Goal: Navigation & Orientation: Find specific page/section

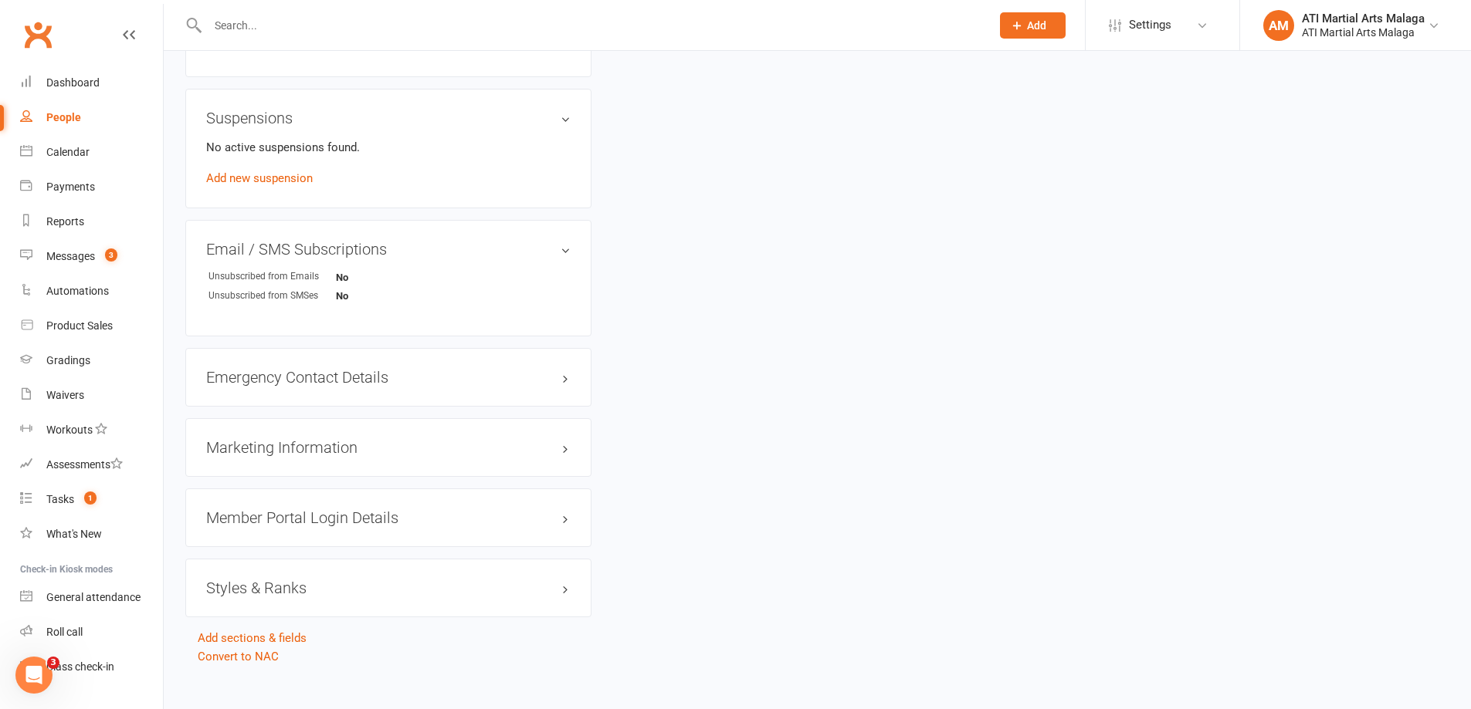
click at [301, 22] on input "text" at bounding box center [591, 26] width 777 height 22
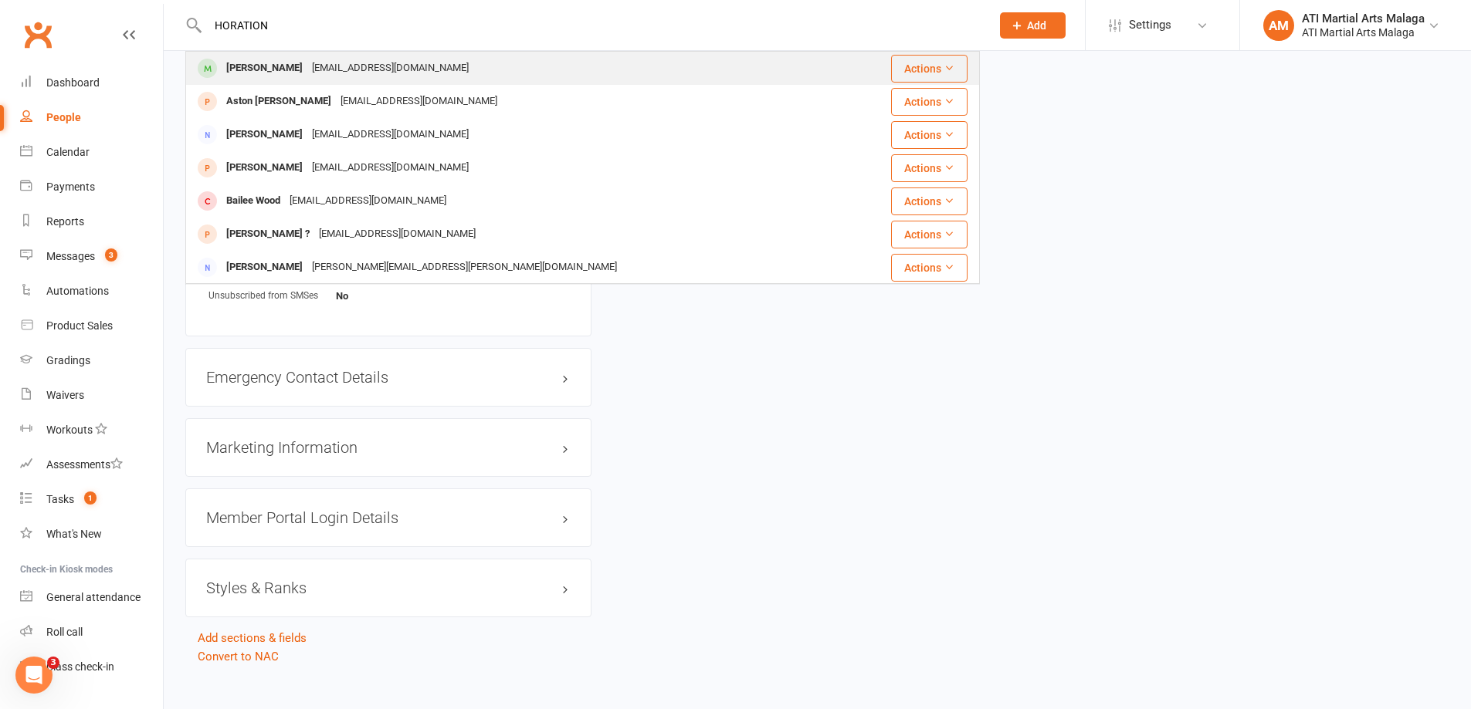
type input "HORATION"
click at [342, 60] on div "[EMAIL_ADDRESS][DOMAIN_NAME]" at bounding box center [390, 68] width 166 height 22
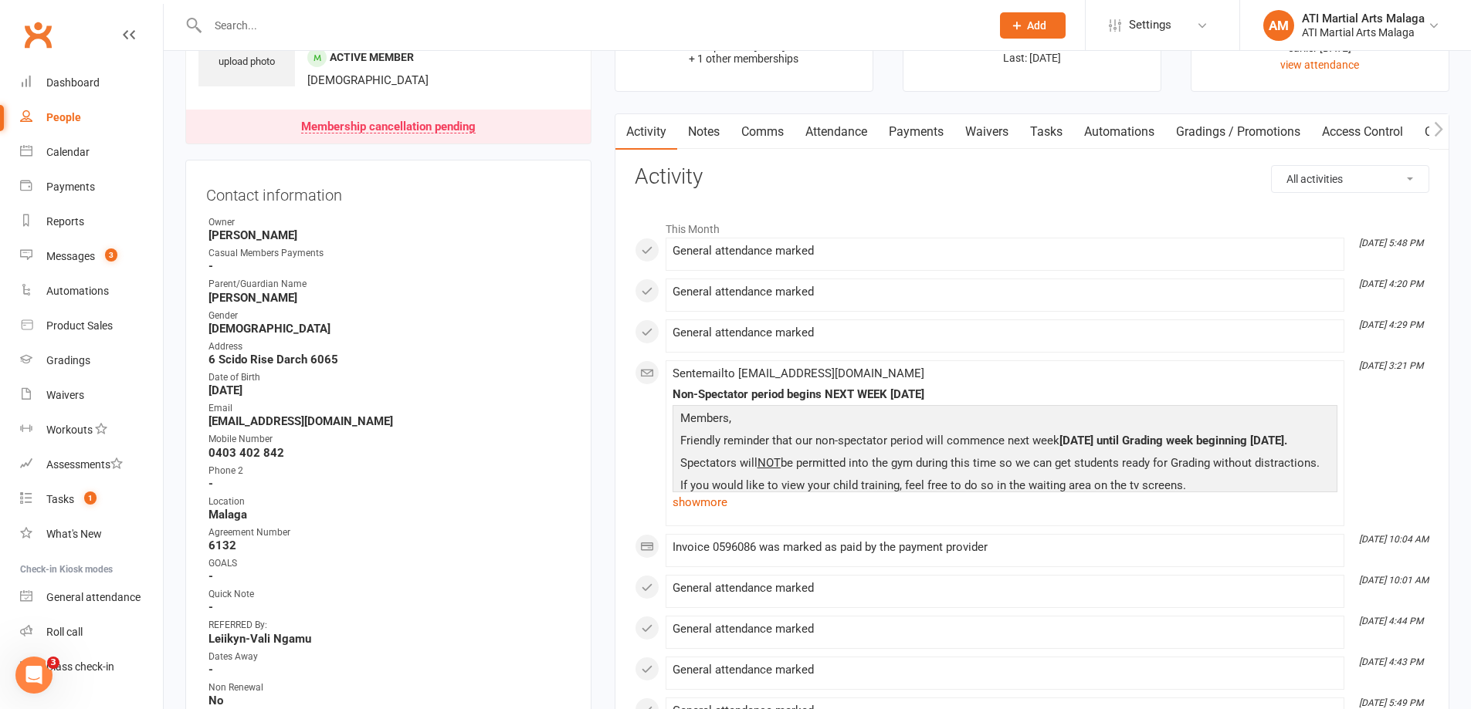
scroll to position [386, 0]
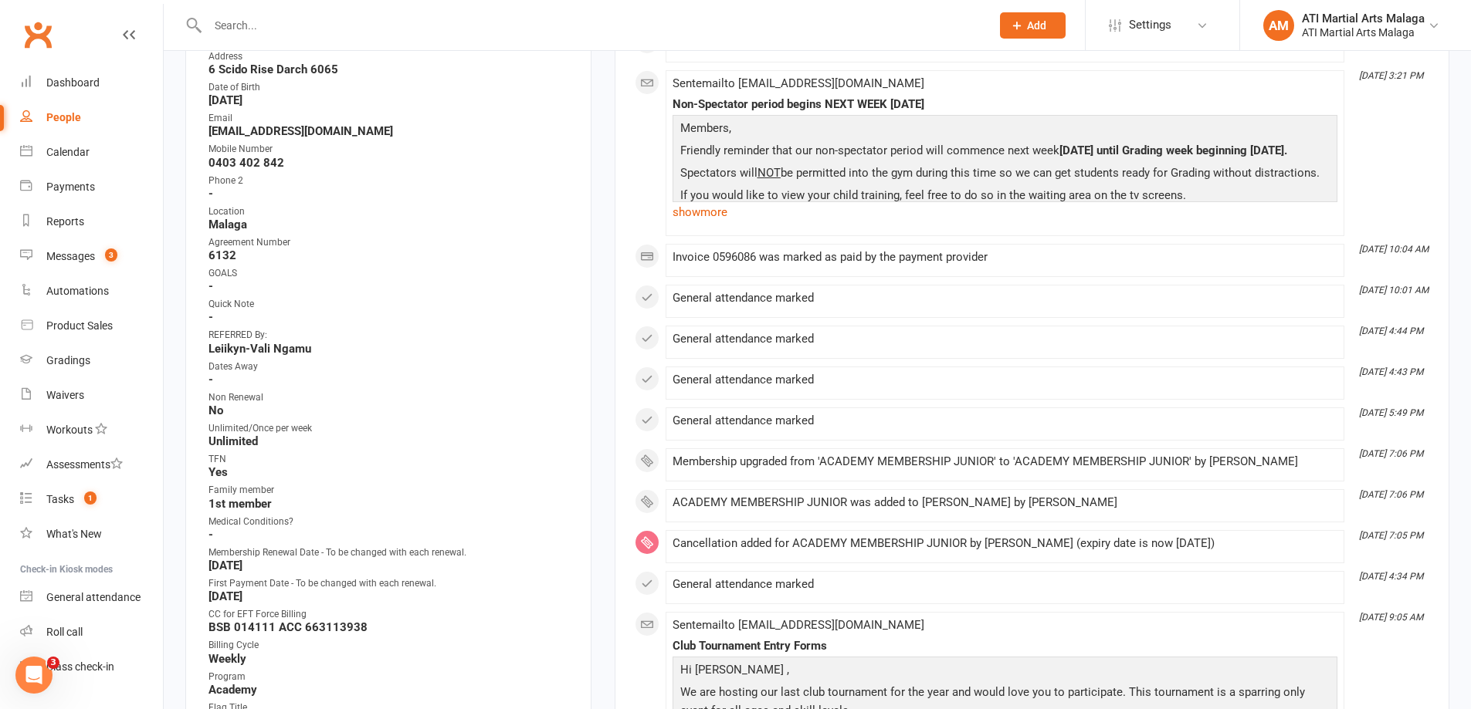
click at [516, 29] on input "text" at bounding box center [591, 26] width 777 height 22
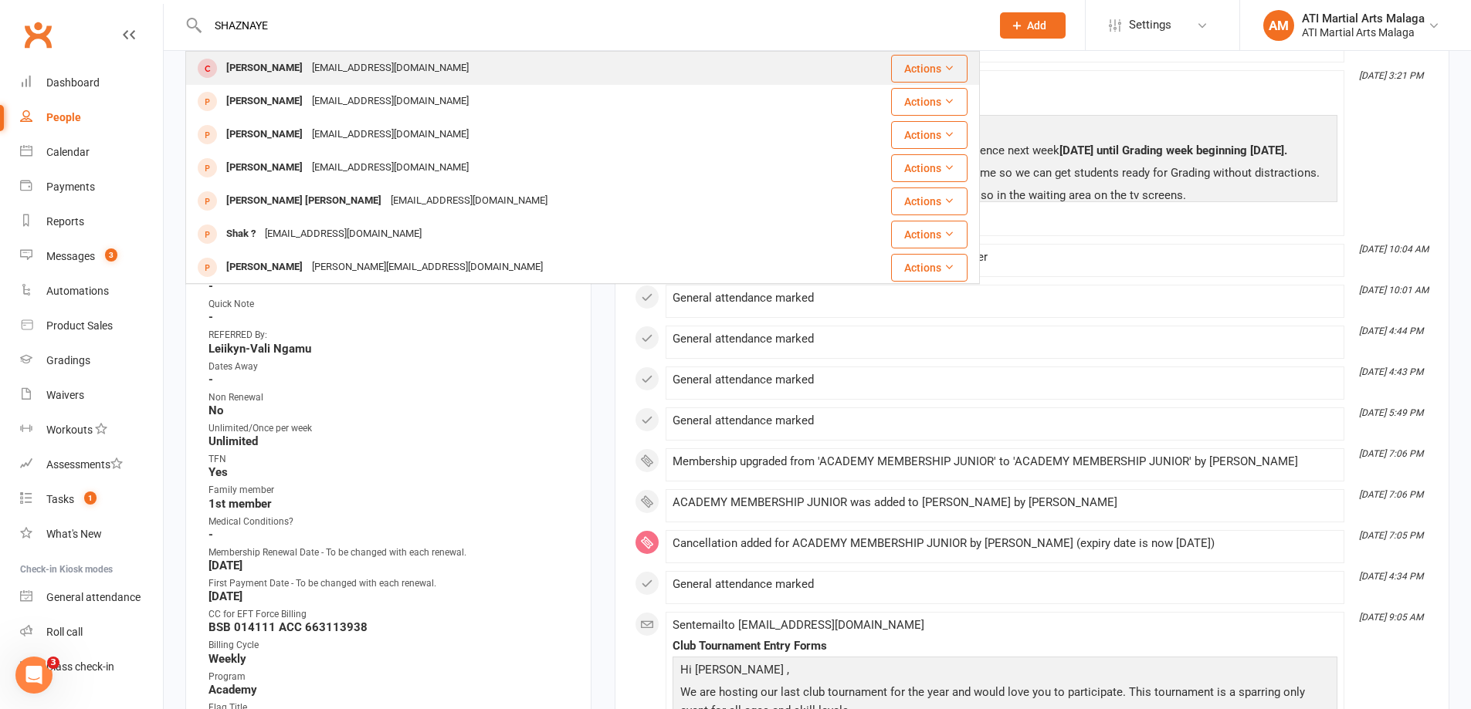
type input "SHAZNAYE"
click at [290, 71] on div "[PERSON_NAME]" at bounding box center [265, 68] width 86 height 22
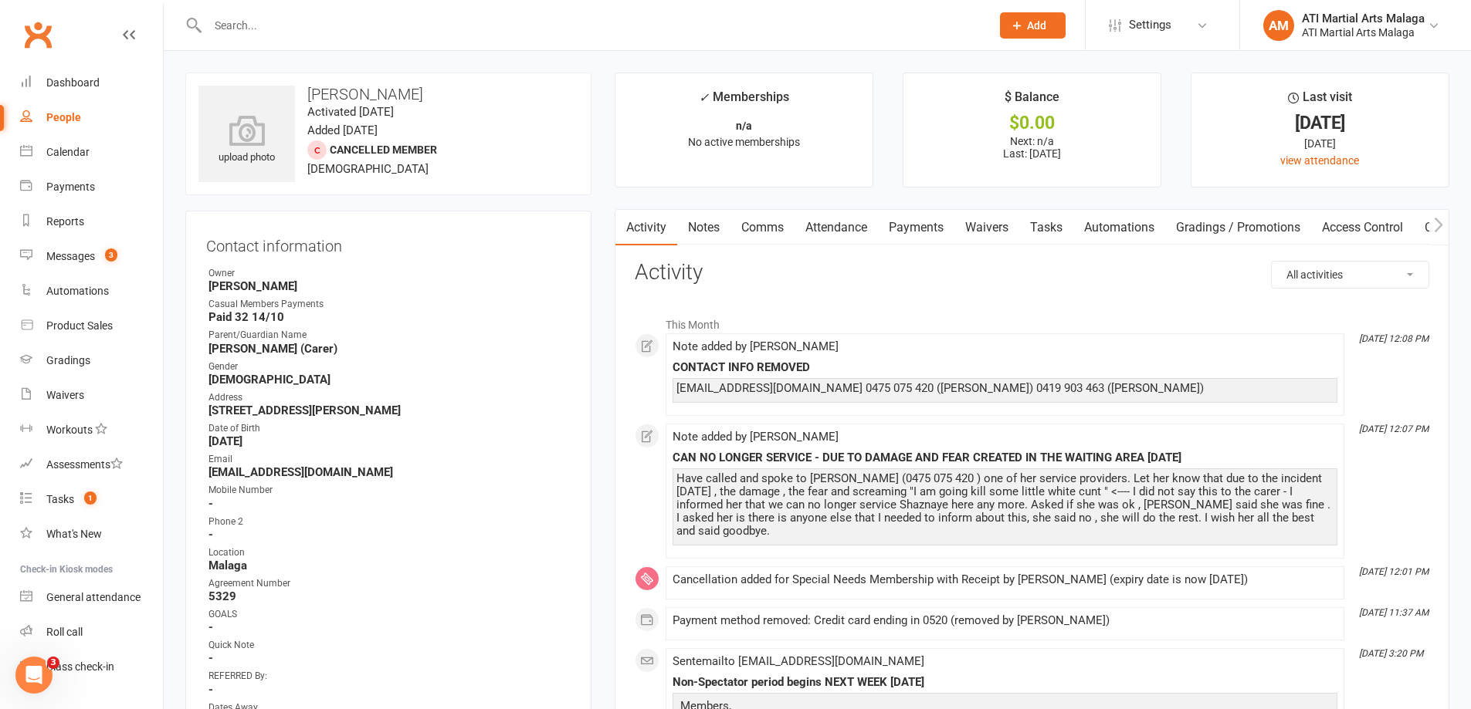
click at [842, 227] on link "Attendance" at bounding box center [835, 228] width 83 height 36
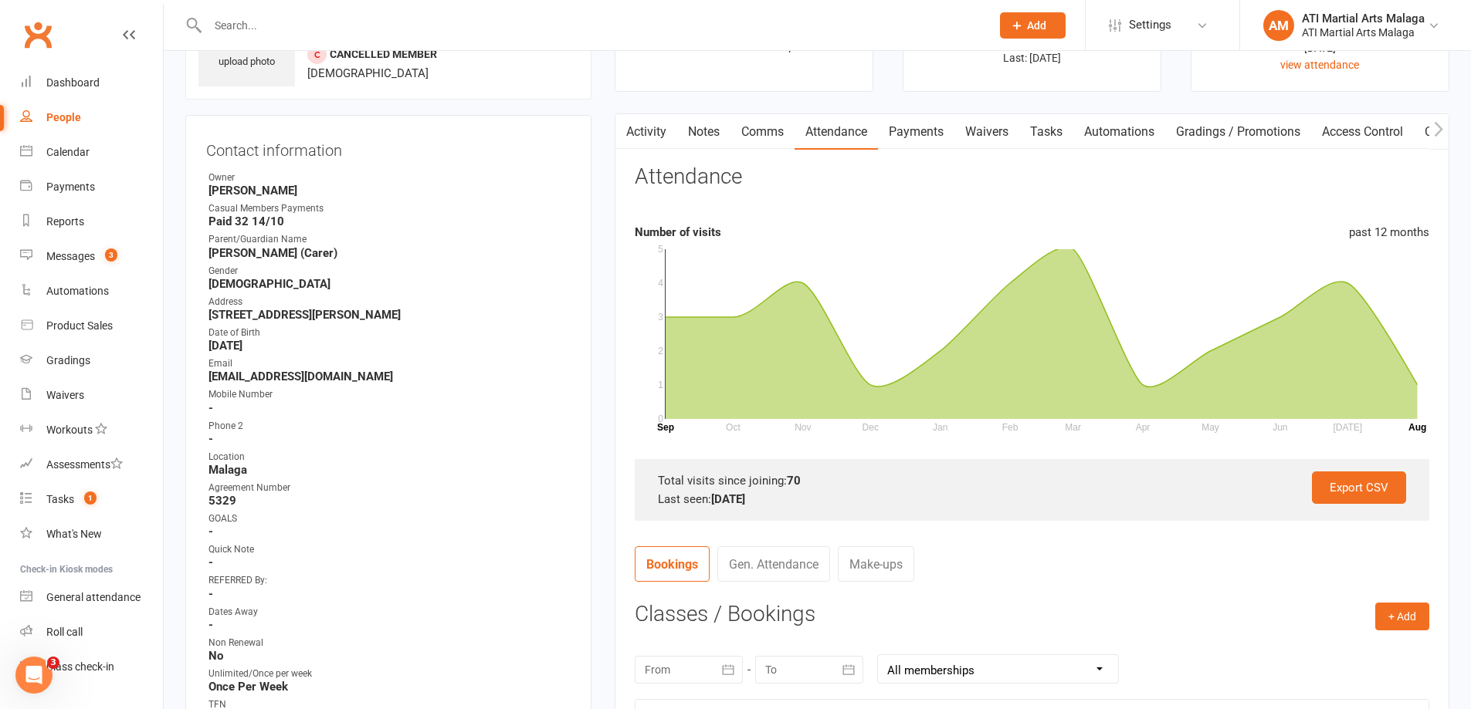
scroll to position [232, 0]
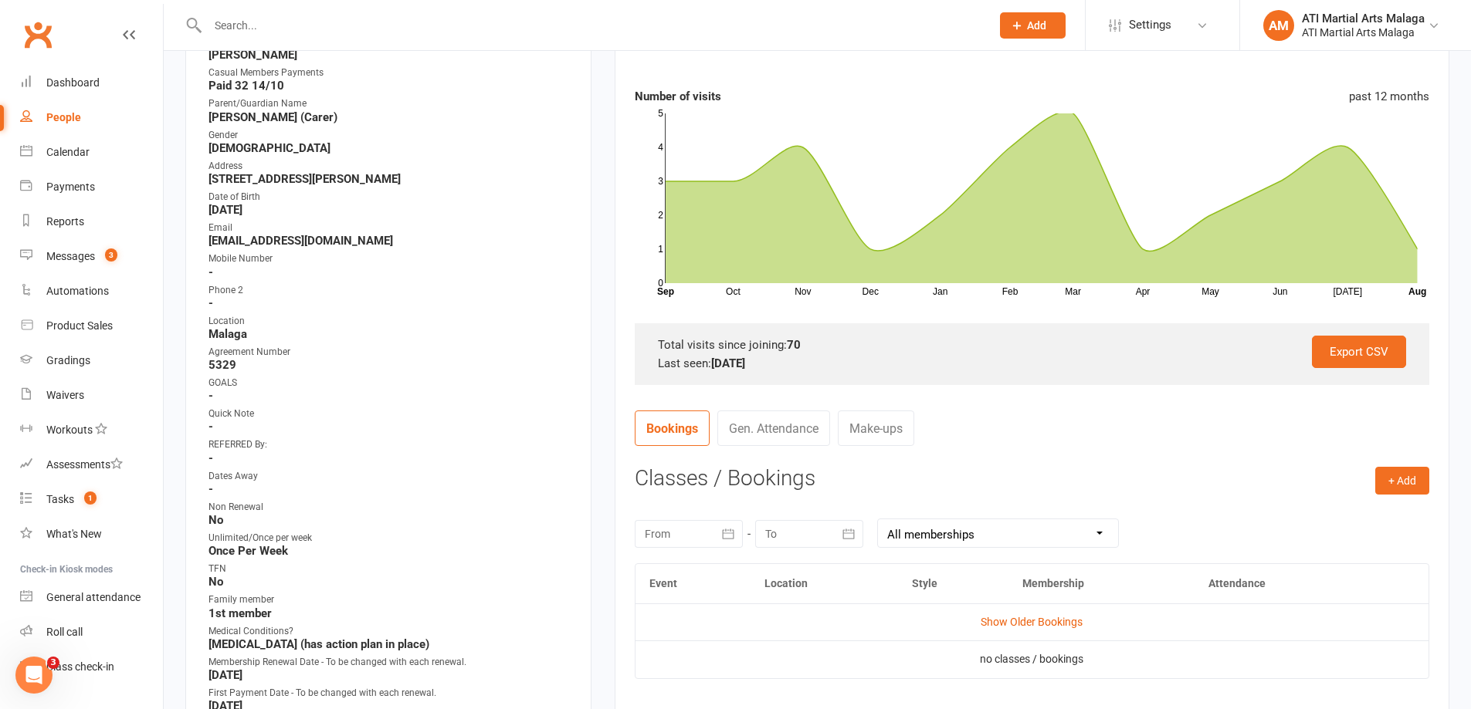
click at [801, 431] on link "Gen. Attendance" at bounding box center [773, 429] width 113 height 36
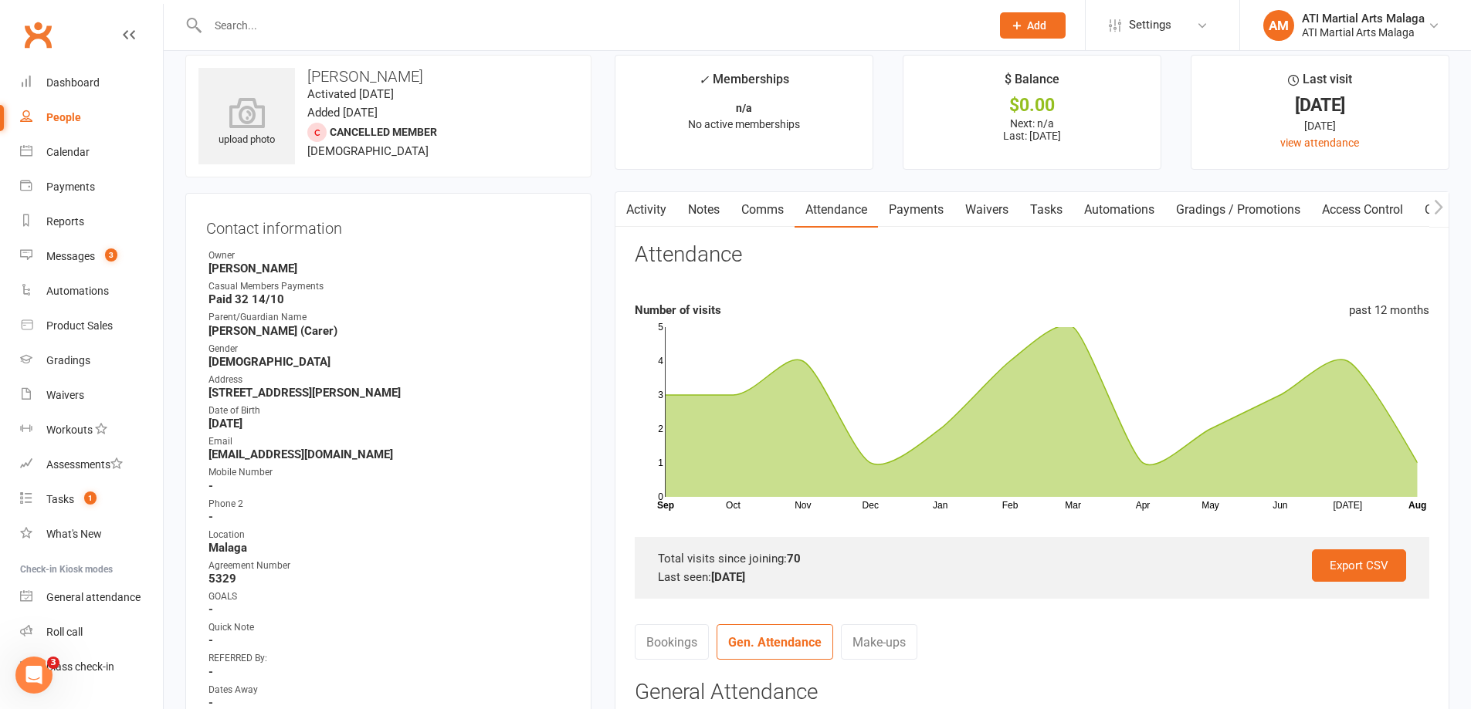
scroll to position [0, 0]
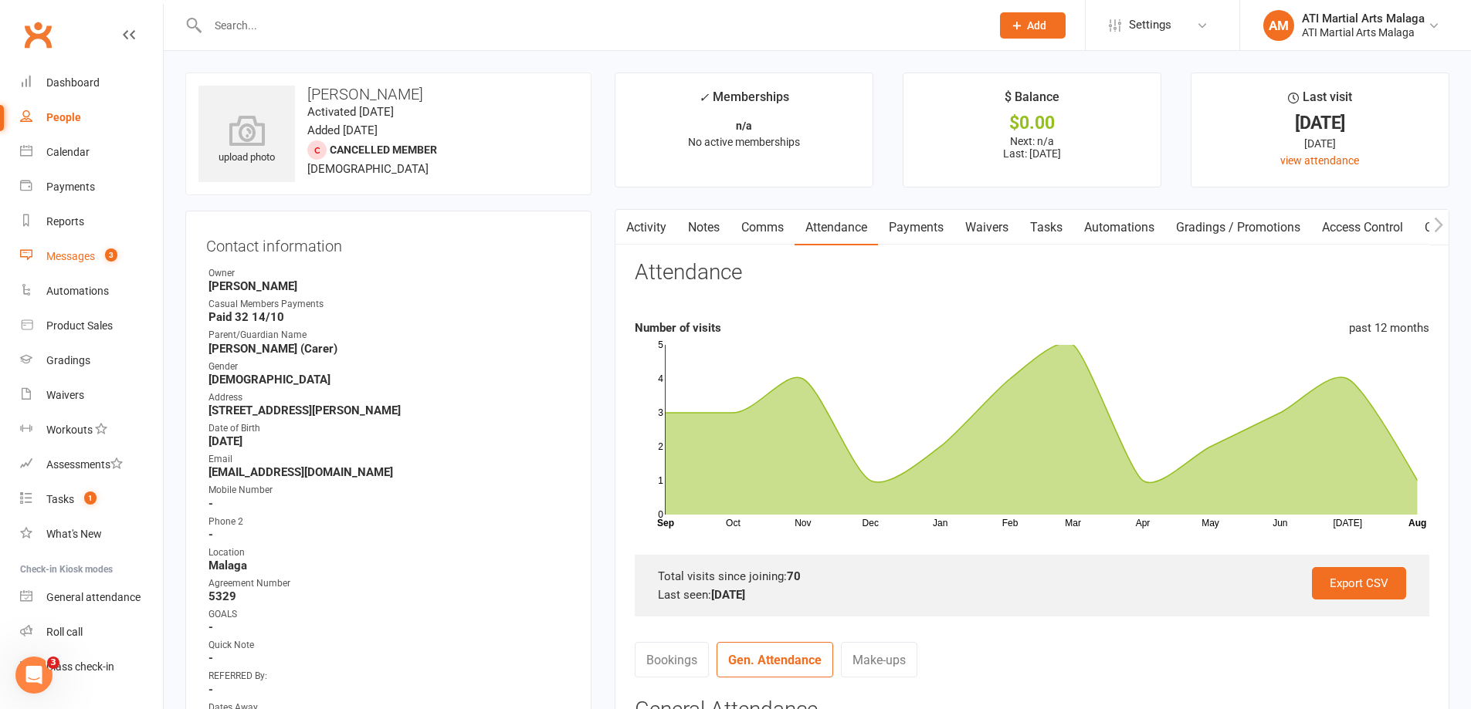
click at [78, 257] on div "Messages" at bounding box center [70, 256] width 49 height 12
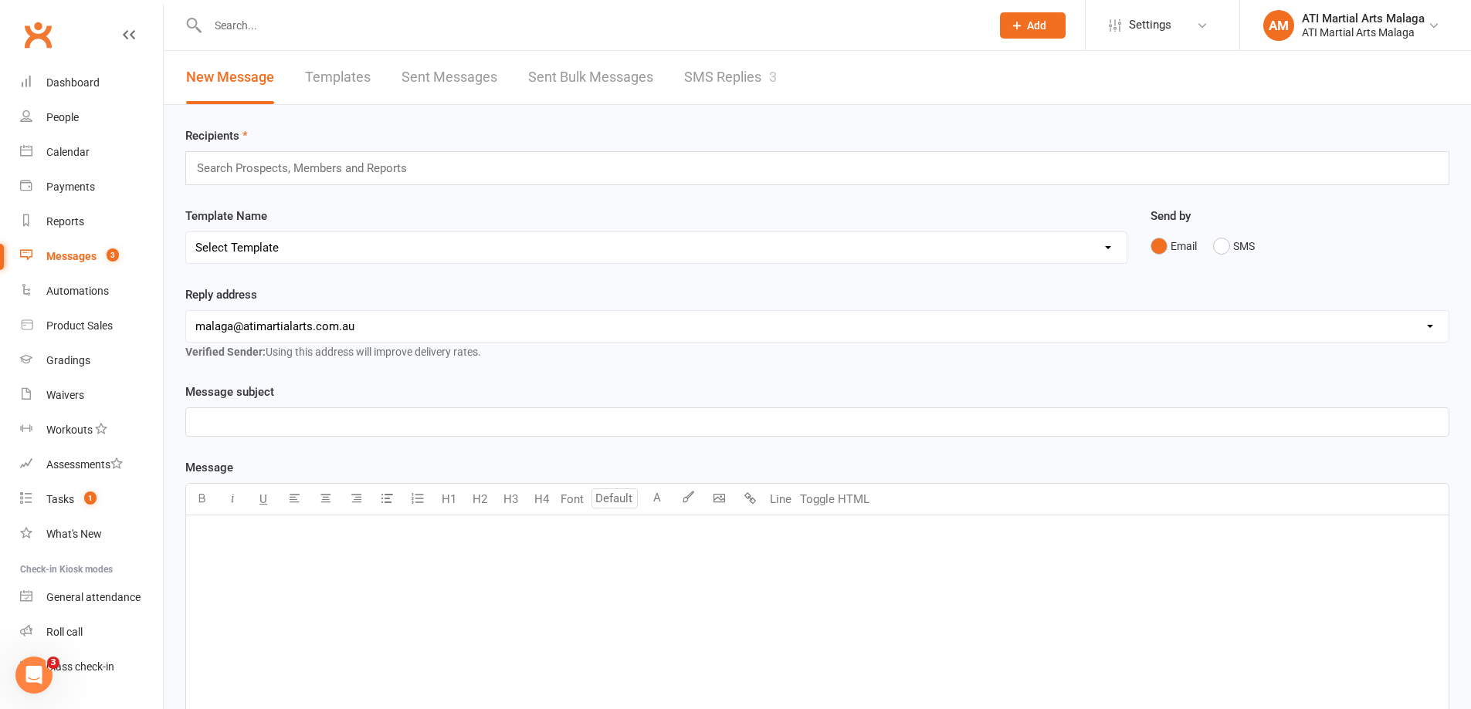
click at [736, 84] on link "SMS Replies 3" at bounding box center [730, 77] width 93 height 53
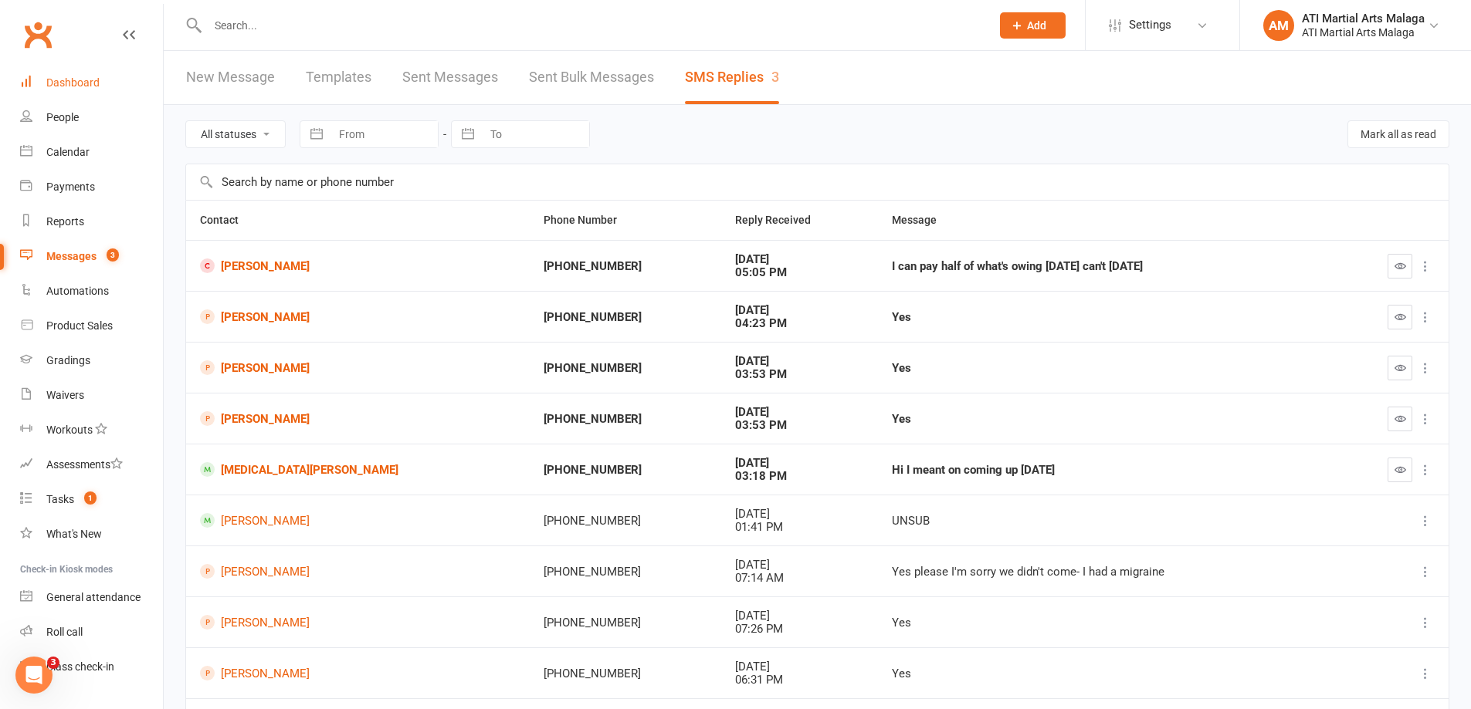
click at [93, 86] on div "Dashboard" at bounding box center [72, 82] width 53 height 12
